Goal: Task Accomplishment & Management: Complete application form

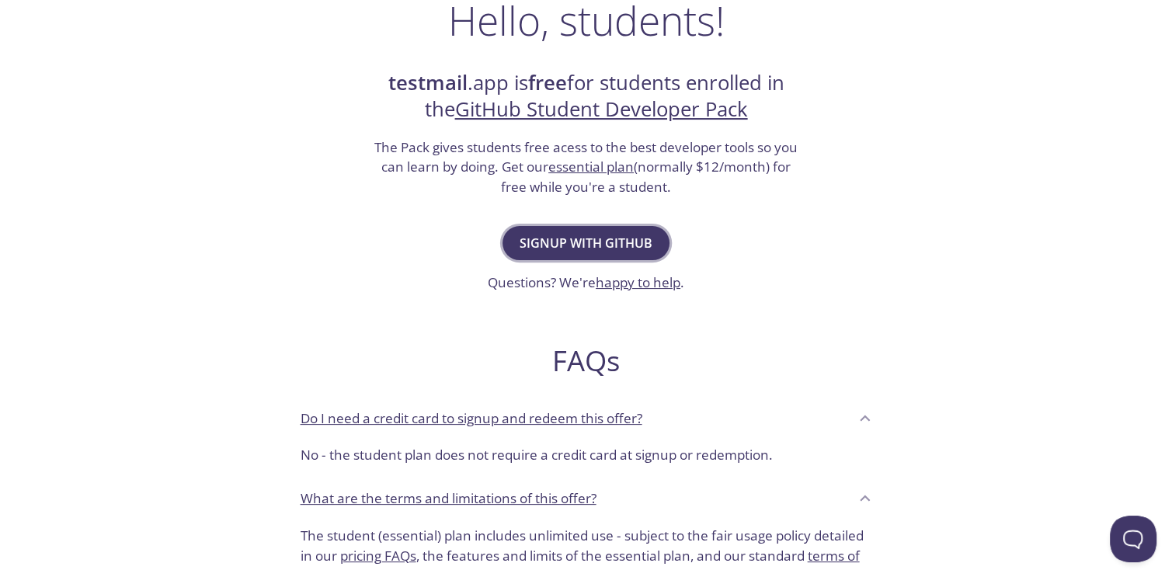
scroll to position [280, 0]
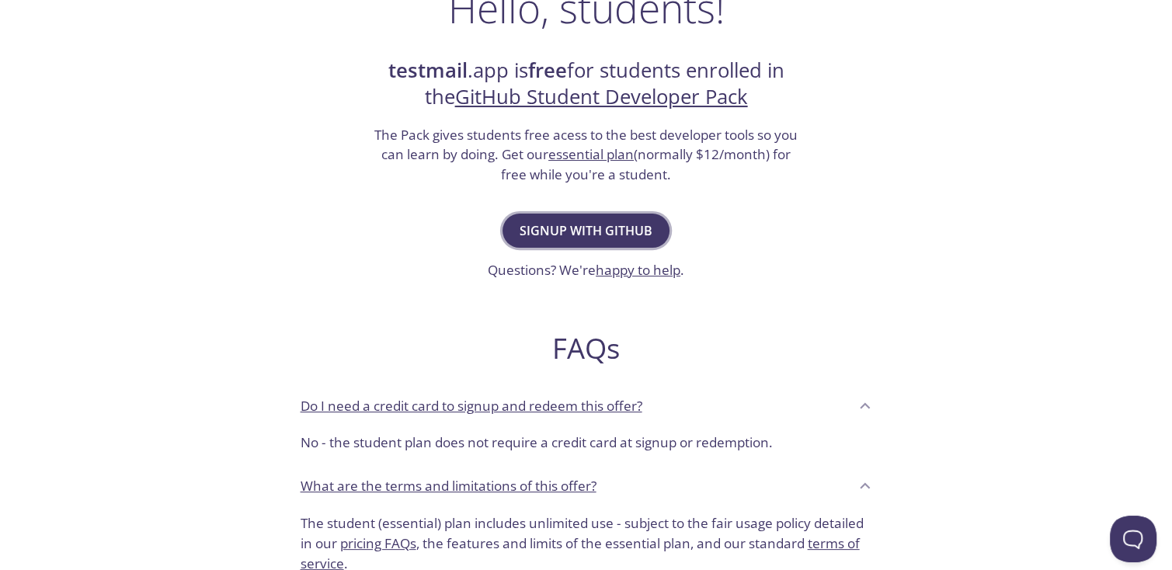
click at [602, 228] on span "Signup with GitHub" at bounding box center [586, 231] width 133 height 22
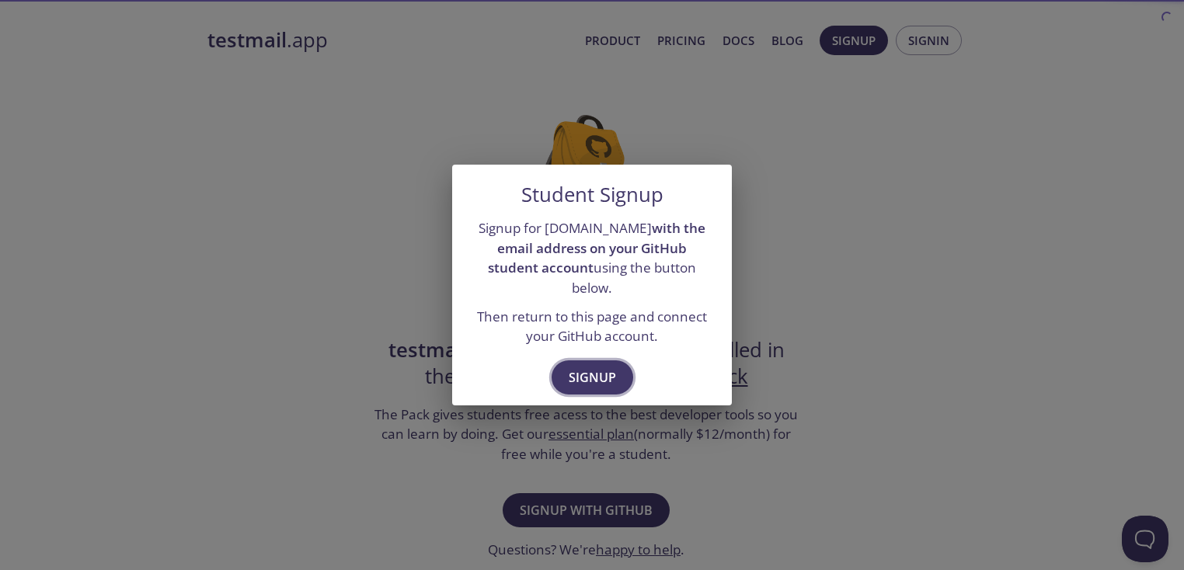
click at [611, 360] on button "Signup" at bounding box center [593, 377] width 82 height 34
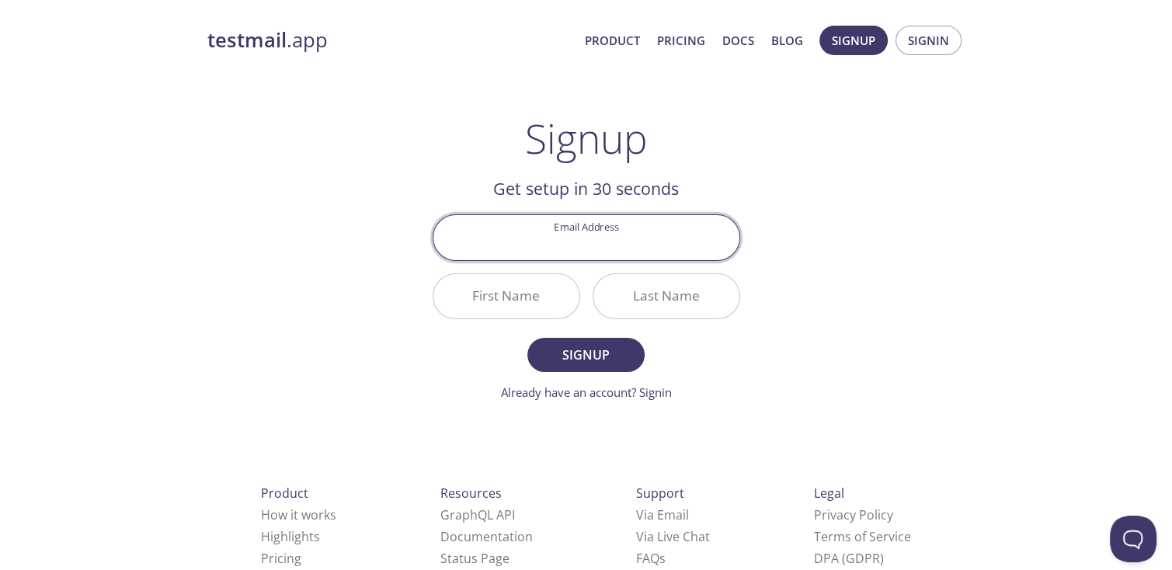
click at [609, 247] on input "Email Address" at bounding box center [587, 237] width 306 height 44
type input "hgbytes@gmail.com"
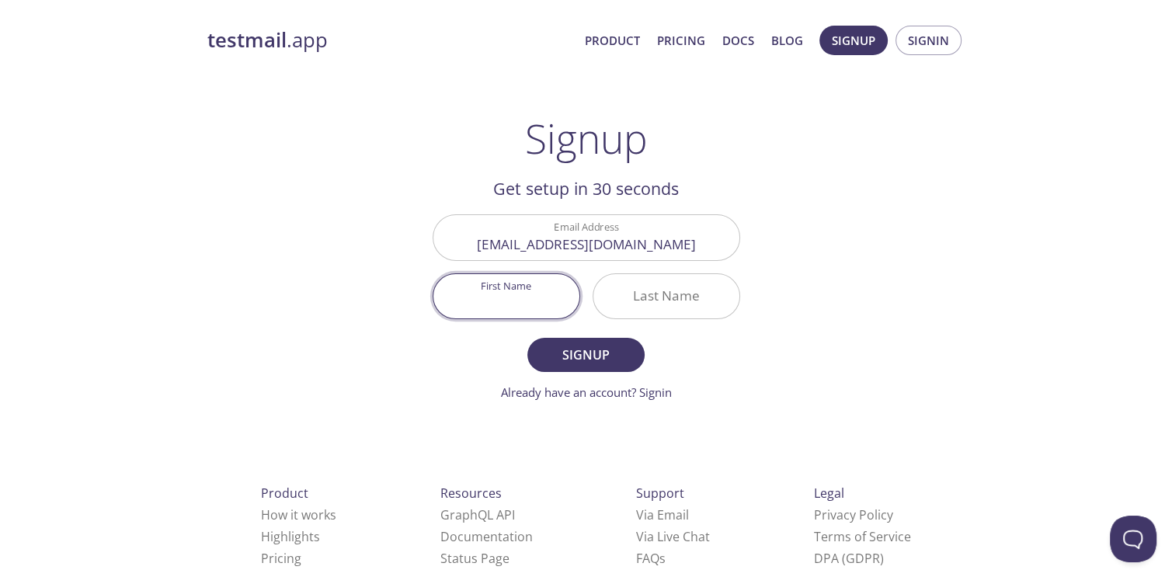
click at [514, 302] on input "First Name" at bounding box center [507, 296] width 146 height 44
type input "HARI"
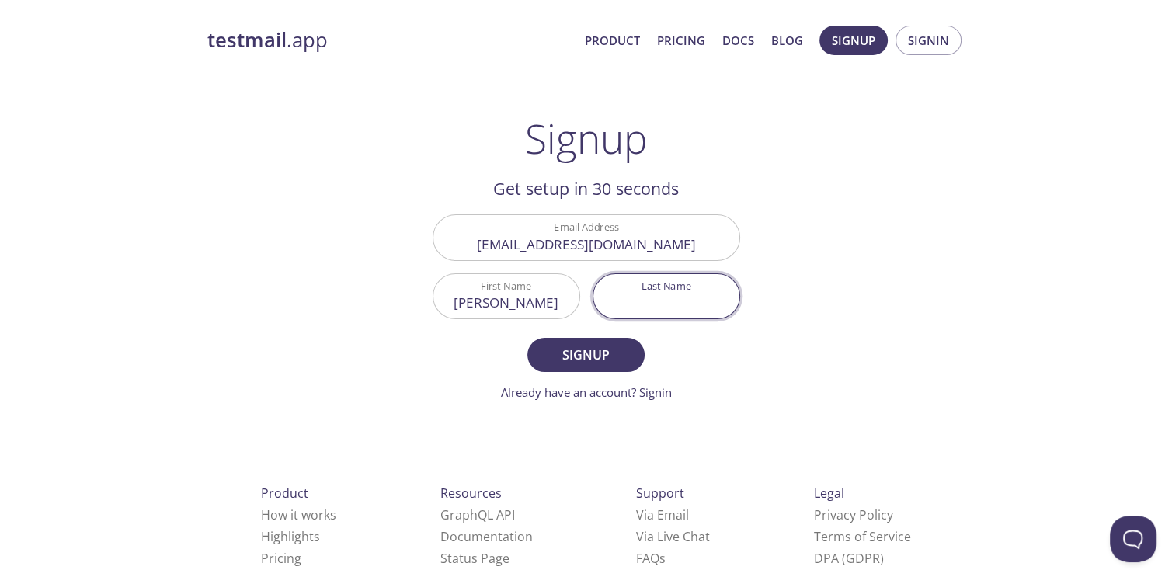
click at [610, 301] on input "Last Name" at bounding box center [667, 296] width 146 height 44
type input "GANESH"
click at [528, 338] on button "Signup" at bounding box center [586, 355] width 117 height 34
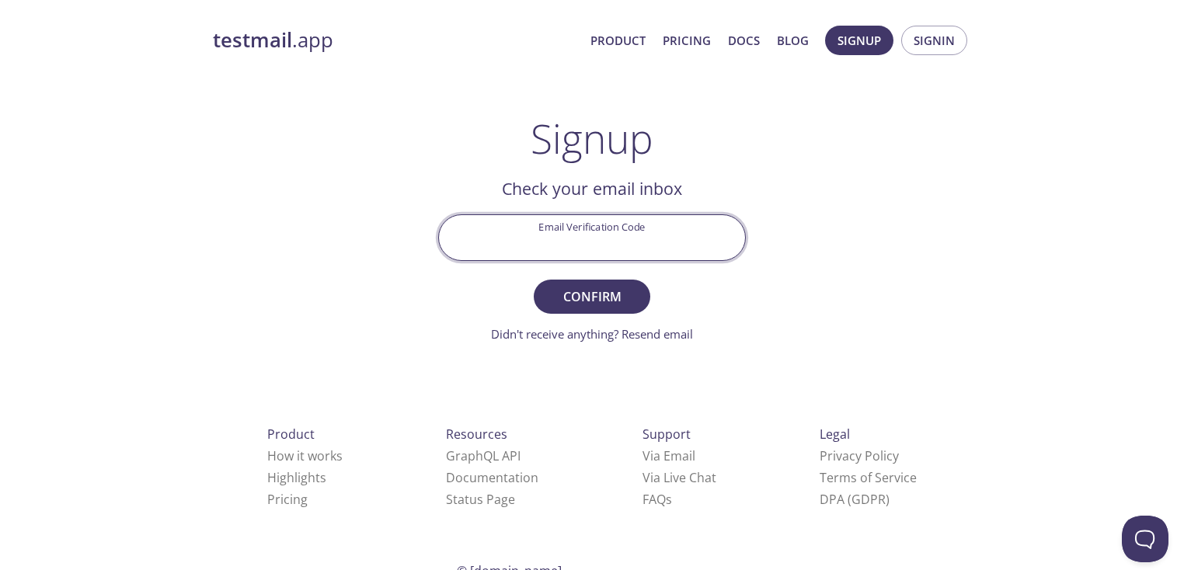
click at [632, 237] on input "Email Verification Code" at bounding box center [592, 237] width 306 height 44
type input "JD4AFDZ"
click at [534, 280] on button "Confirm" at bounding box center [592, 297] width 117 height 34
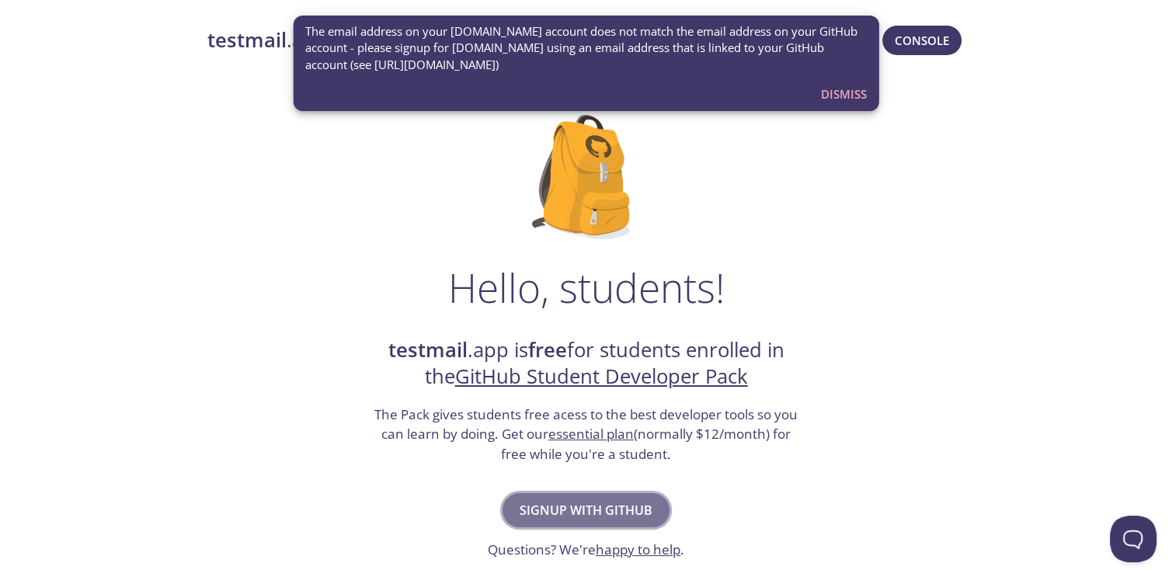
click at [586, 521] on button "Signup with GitHub" at bounding box center [586, 510] width 167 height 34
click at [838, 100] on span "Dismiss" at bounding box center [844, 94] width 46 height 20
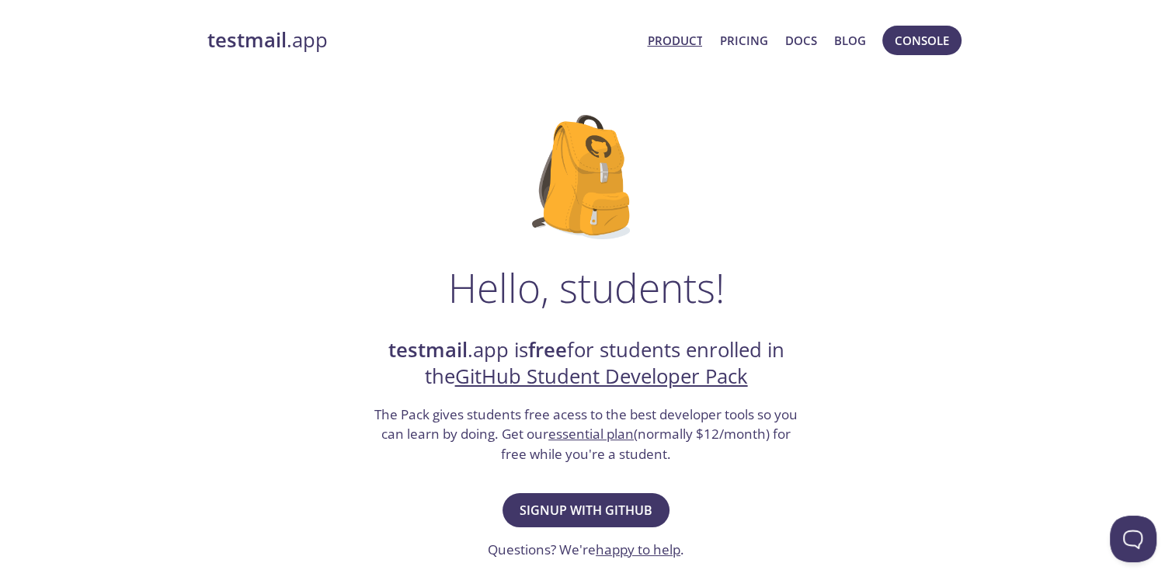
click at [657, 32] on link "Product" at bounding box center [674, 40] width 55 height 20
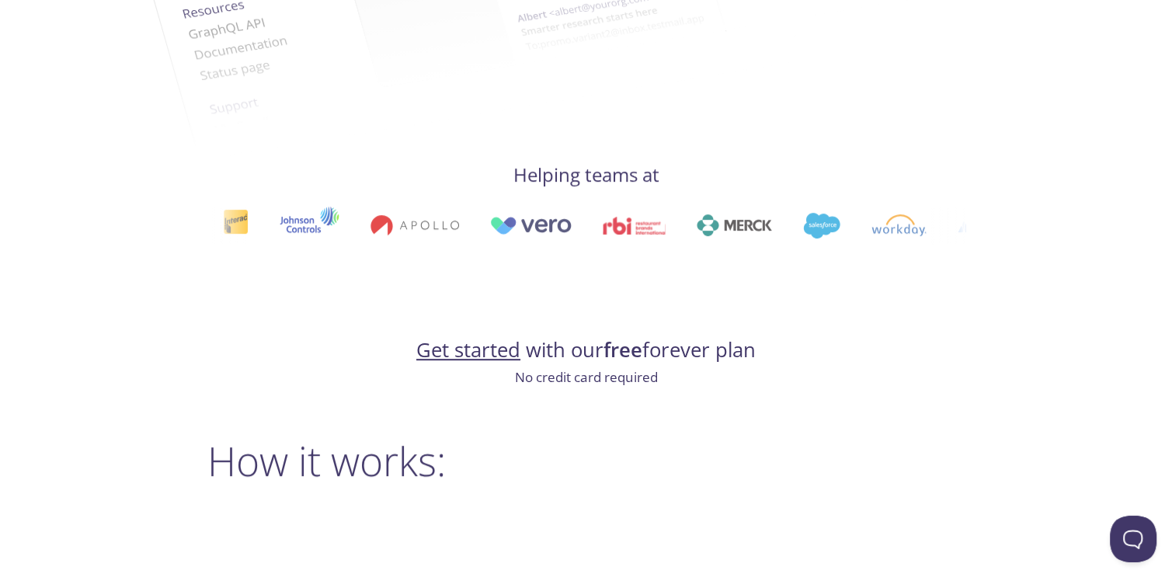
scroll to position [746, 0]
